Goal: Obtain resource: Obtain resource

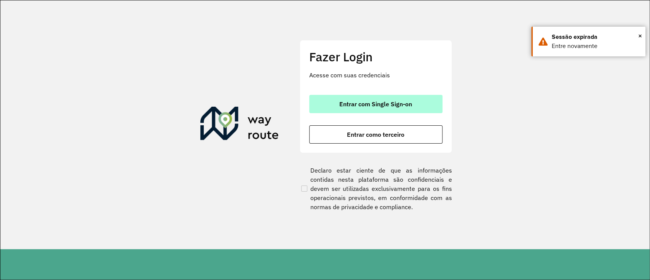
click at [360, 106] on span "Entrar com Single Sign-on" at bounding box center [375, 104] width 73 height 6
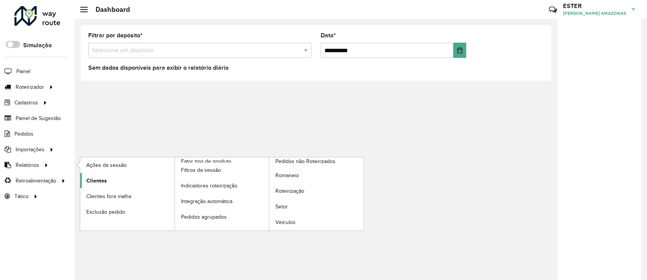
click at [104, 177] on span "Clientes" at bounding box center [96, 181] width 21 height 8
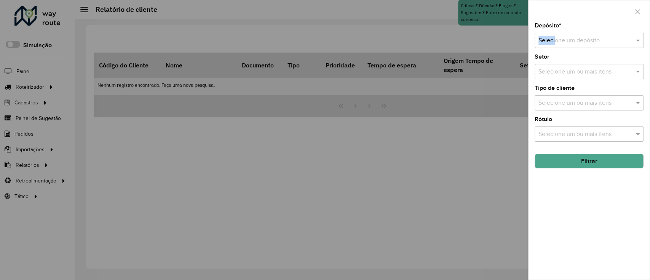
click at [555, 33] on div "Depósito * Selecione um depósito" at bounding box center [588, 35] width 109 height 25
click at [558, 40] on input "text" at bounding box center [581, 40] width 86 height 9
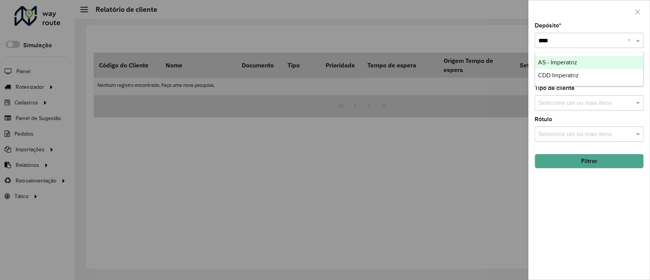
type input "*****"
click at [599, 164] on button "Filtrar" at bounding box center [588, 161] width 109 height 14
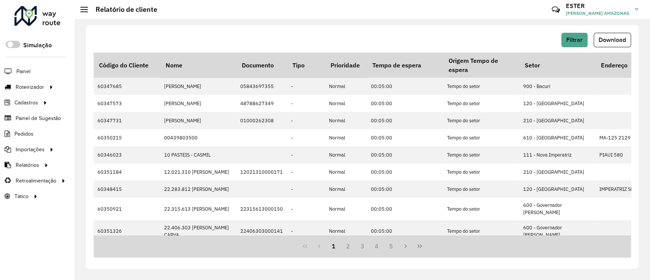
click at [606, 45] on button "Download" at bounding box center [611, 40] width 37 height 14
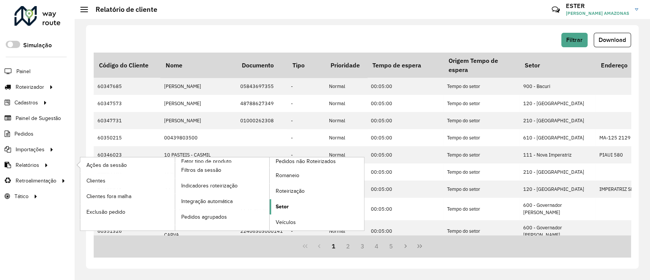
click at [298, 203] on link "Setor" at bounding box center [316, 206] width 94 height 15
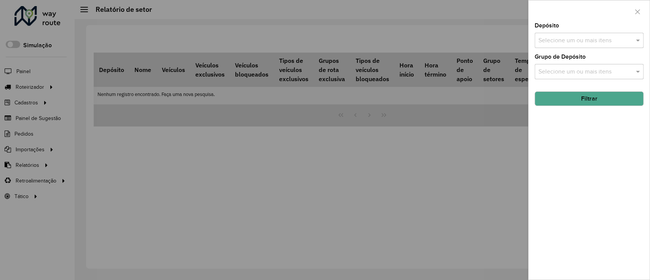
click at [580, 40] on input "text" at bounding box center [584, 40] width 97 height 9
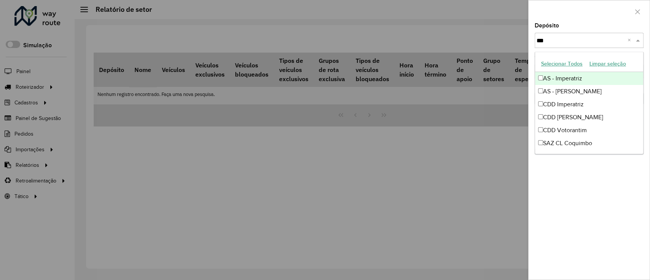
type input "****"
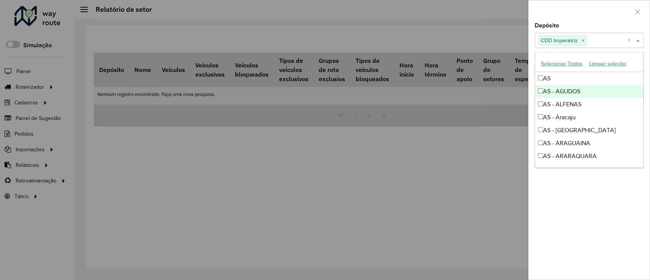
click at [585, 32] on div "Depósito Selecione um ou mais itens CDD Imperatriz × ×" at bounding box center [588, 35] width 109 height 25
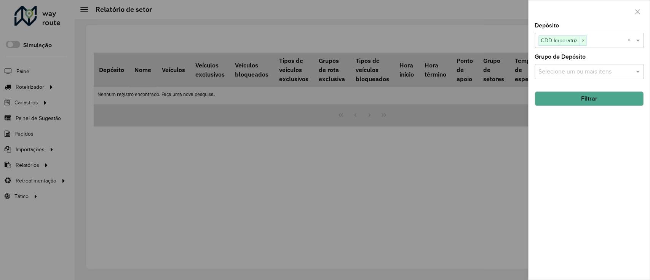
click at [618, 104] on button "Filtrar" at bounding box center [588, 98] width 109 height 14
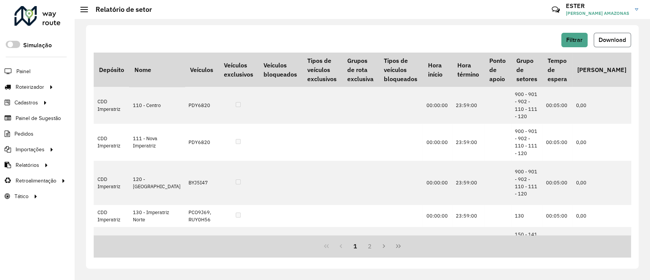
click at [600, 42] on span "Download" at bounding box center [611, 40] width 27 height 6
